Goal: Task Accomplishment & Management: Manage account settings

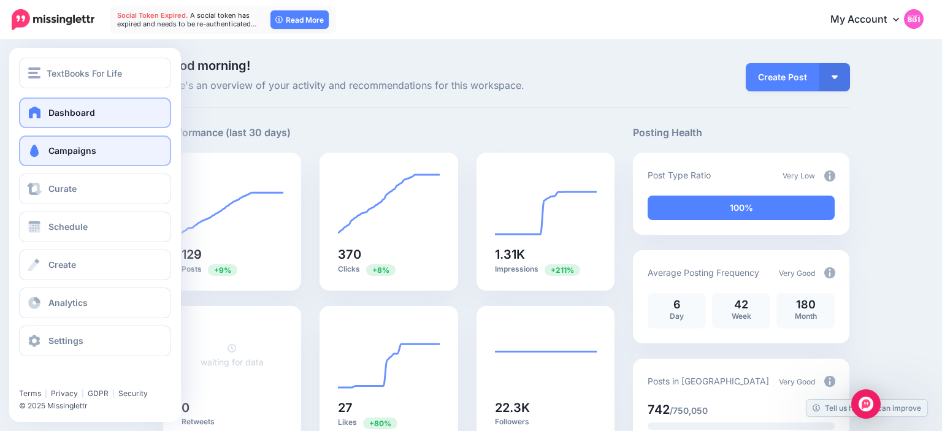
click at [56, 151] on span "Campaigns" at bounding box center [72, 150] width 48 height 10
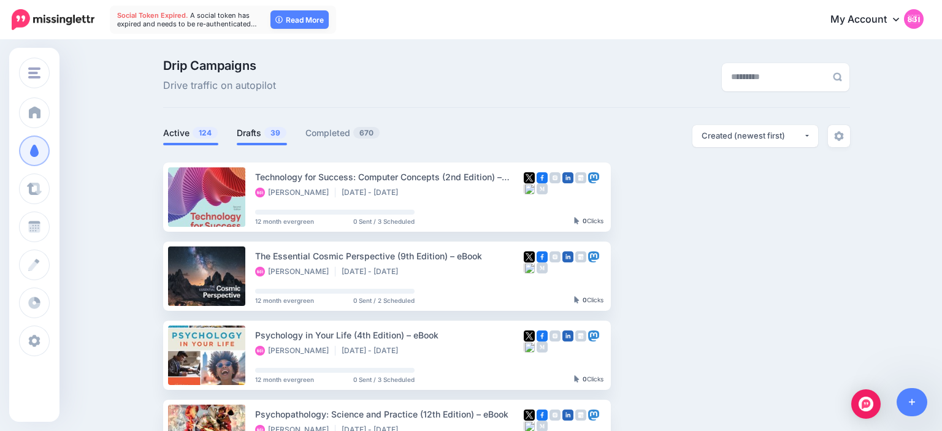
click at [262, 137] on link "Drafts 39" at bounding box center [262, 133] width 50 height 15
click at [240, 130] on link "Drafts 39" at bounding box center [262, 133] width 50 height 15
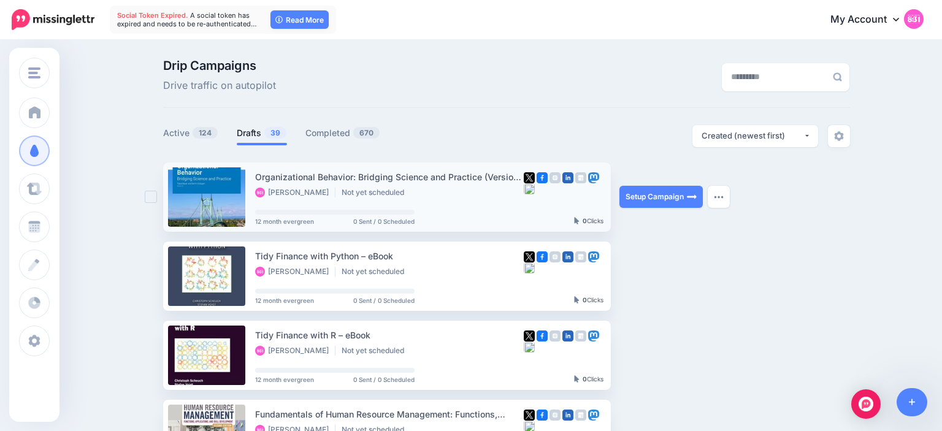
click at [149, 207] on div at bounding box center [154, 197] width 18 height 69
click at [148, 198] on ins at bounding box center [151, 197] width 12 height 12
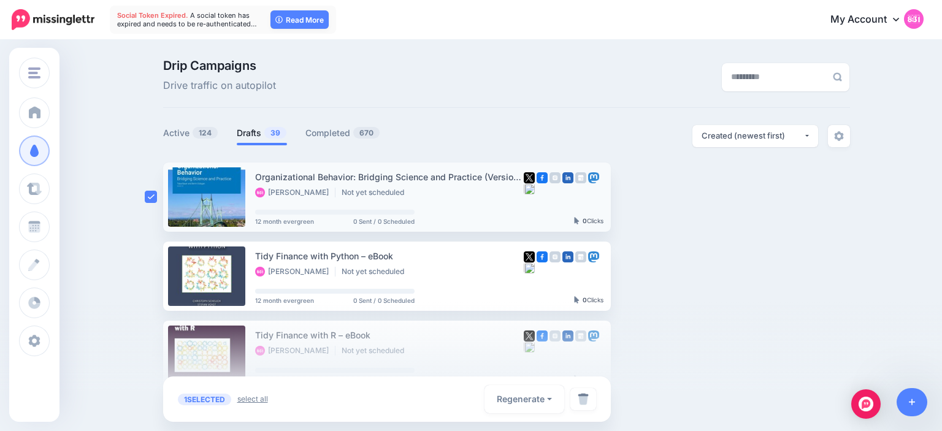
click at [258, 404] on link "select all" at bounding box center [252, 399] width 31 height 12
click at [583, 408] on link at bounding box center [583, 399] width 26 height 22
